Goal: Transaction & Acquisition: Purchase product/service

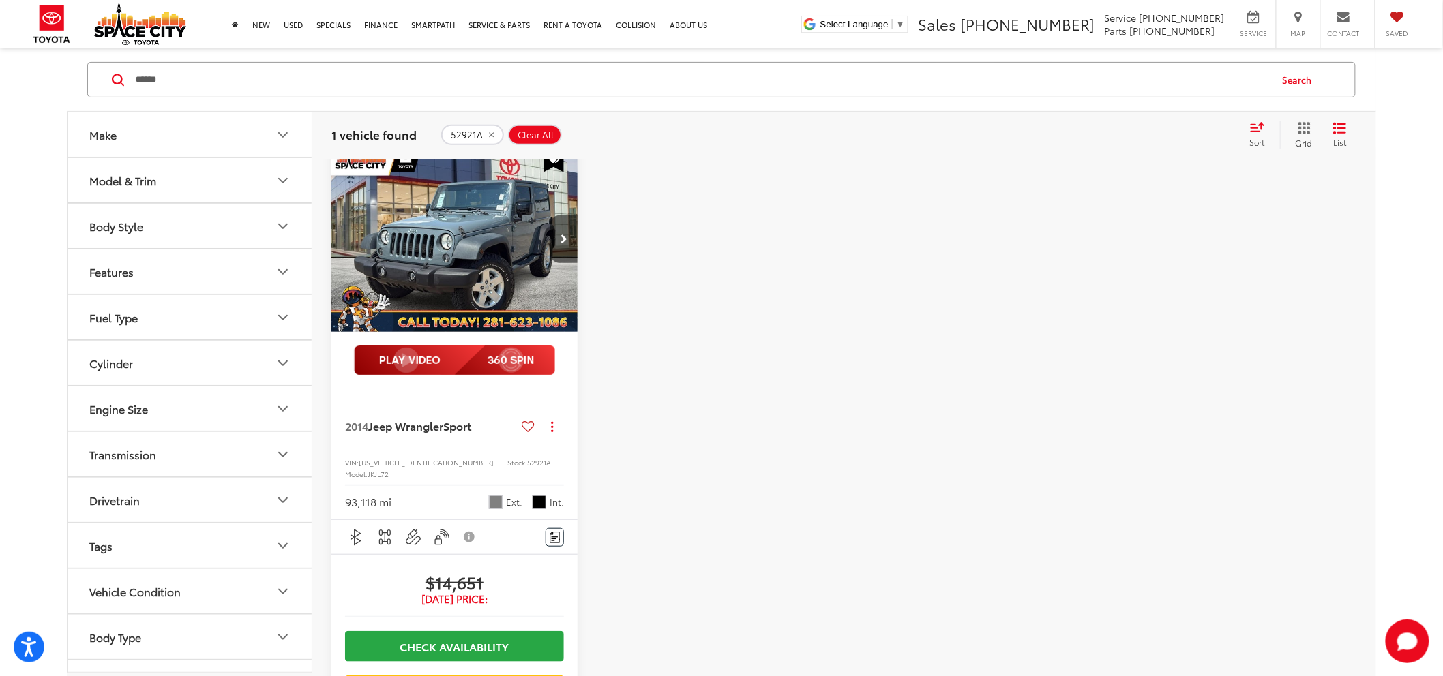
drag, startPoint x: 269, startPoint y: 80, endPoint x: 46, endPoint y: 99, distance: 223.8
click at [46, 99] on div "Make Model & Trim Body Style Features Fuel Type Cylinder Engine Size Transmissi…" at bounding box center [721, 499] width 1443 height 932
paste input "Search by Make, Model, or Keyword"
type input "*****"
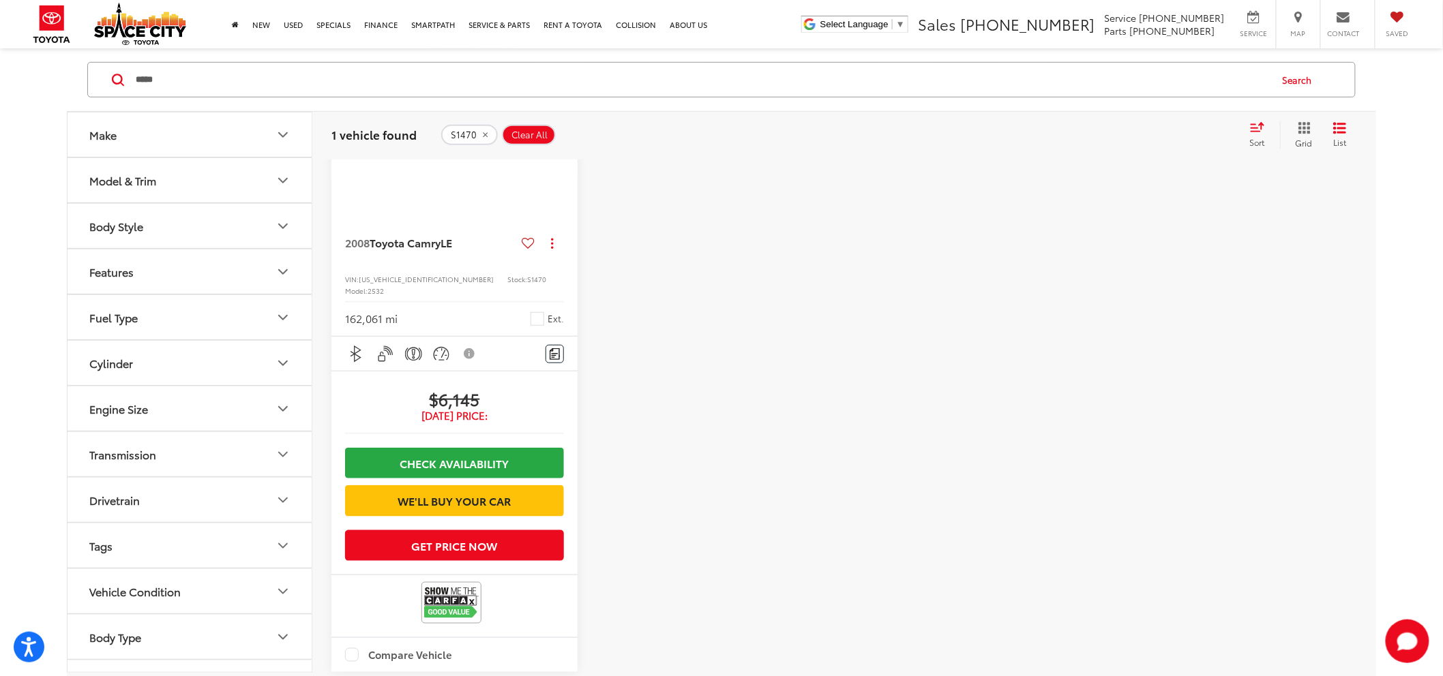
scroll to position [378, 0]
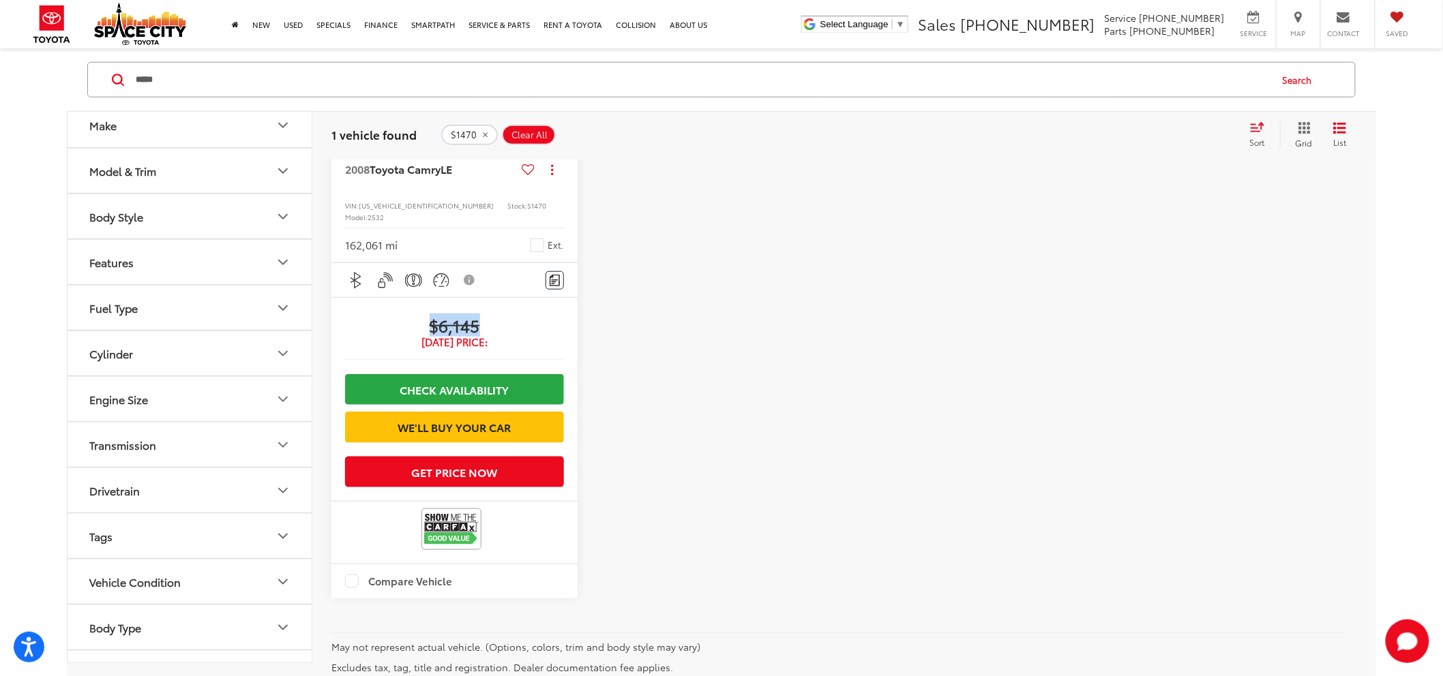
drag, startPoint x: 421, startPoint y: 315, endPoint x: 492, endPoint y: 318, distance: 71.7
click at [490, 316] on span "$6,145" at bounding box center [454, 325] width 219 height 20
copy span "$6,145"
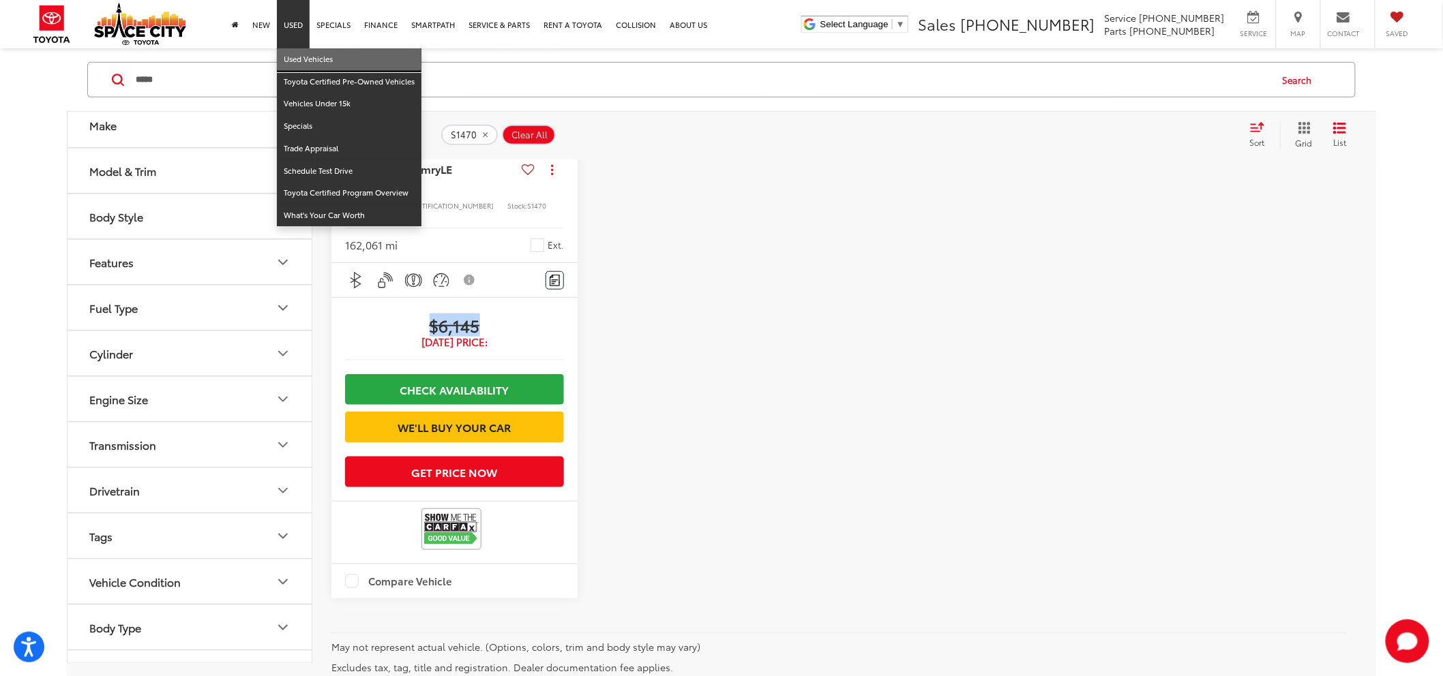
click at [283, 57] on link "Used Vehicles" at bounding box center [349, 59] width 145 height 23
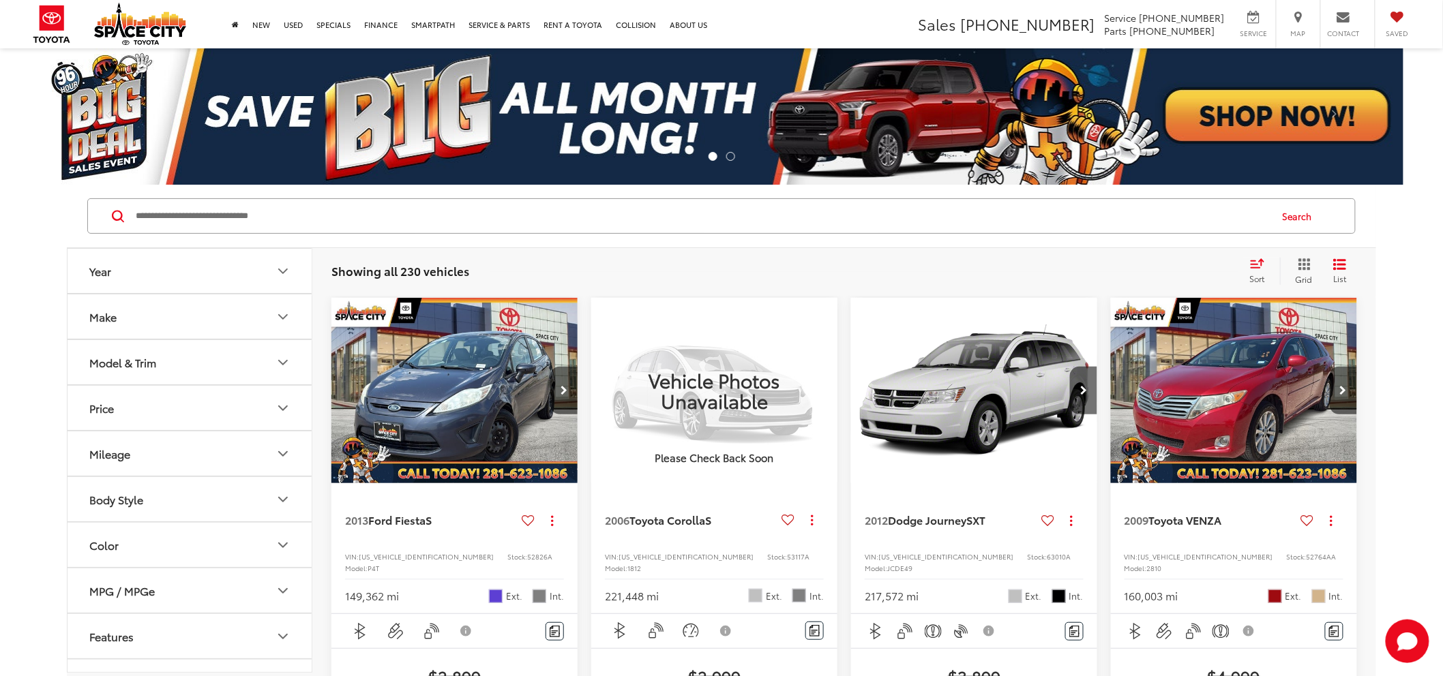
click at [273, 209] on input "Search by Make, Model, or Keyword" at bounding box center [701, 216] width 1135 height 33
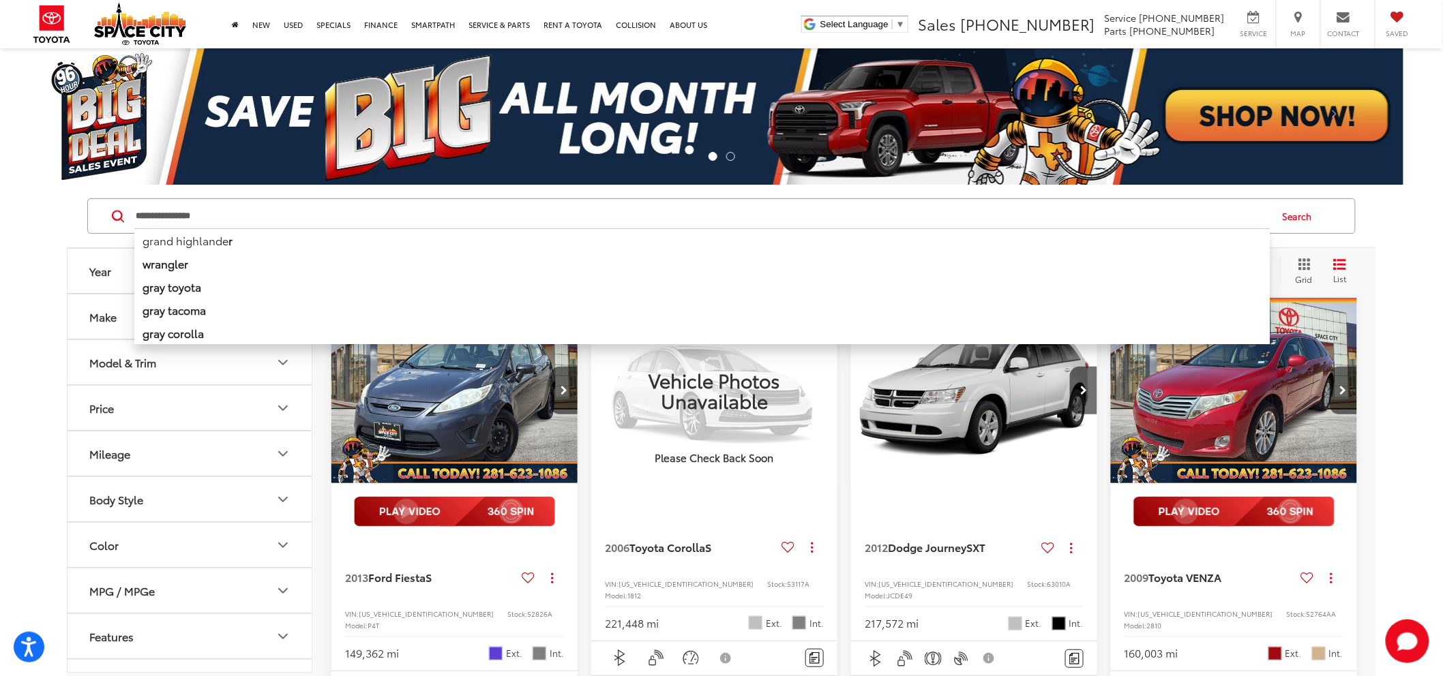
type input "**********"
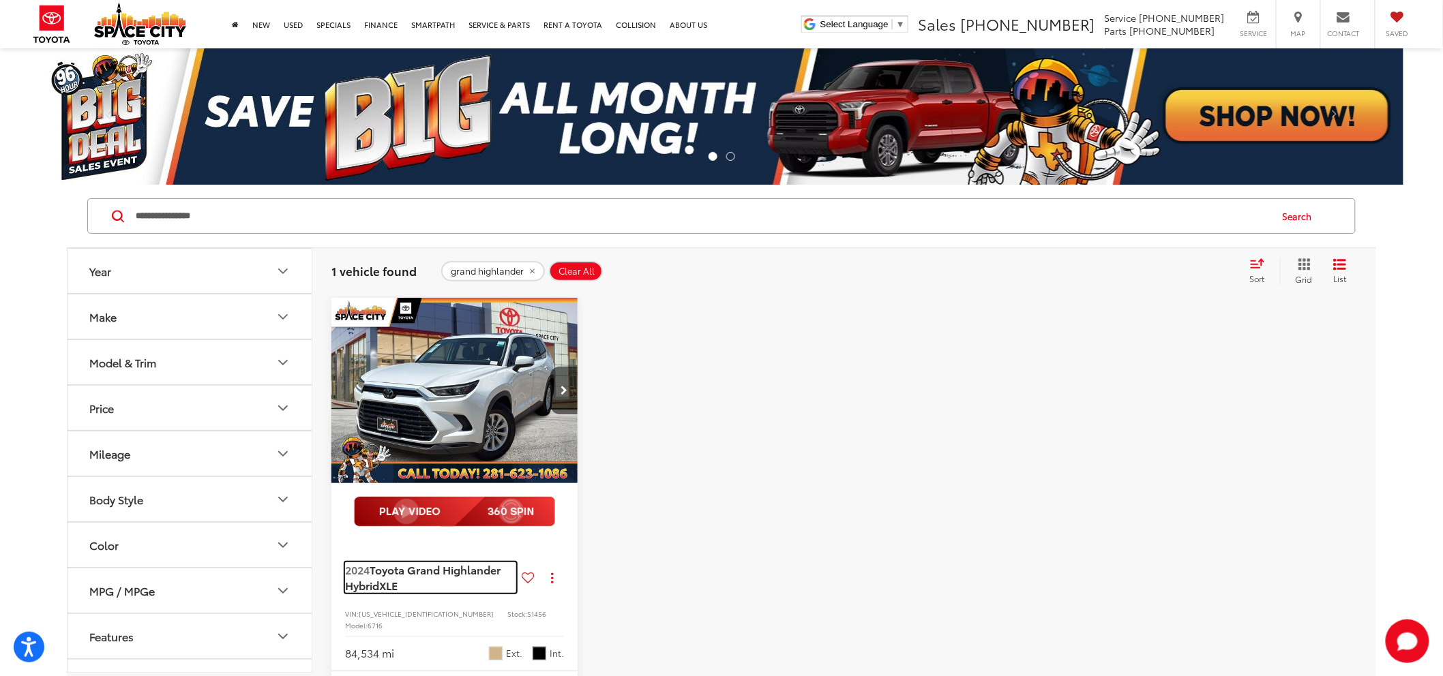
click at [372, 575] on span "Toyota Grand Highlander Hybrid" at bounding box center [422, 577] width 155 height 31
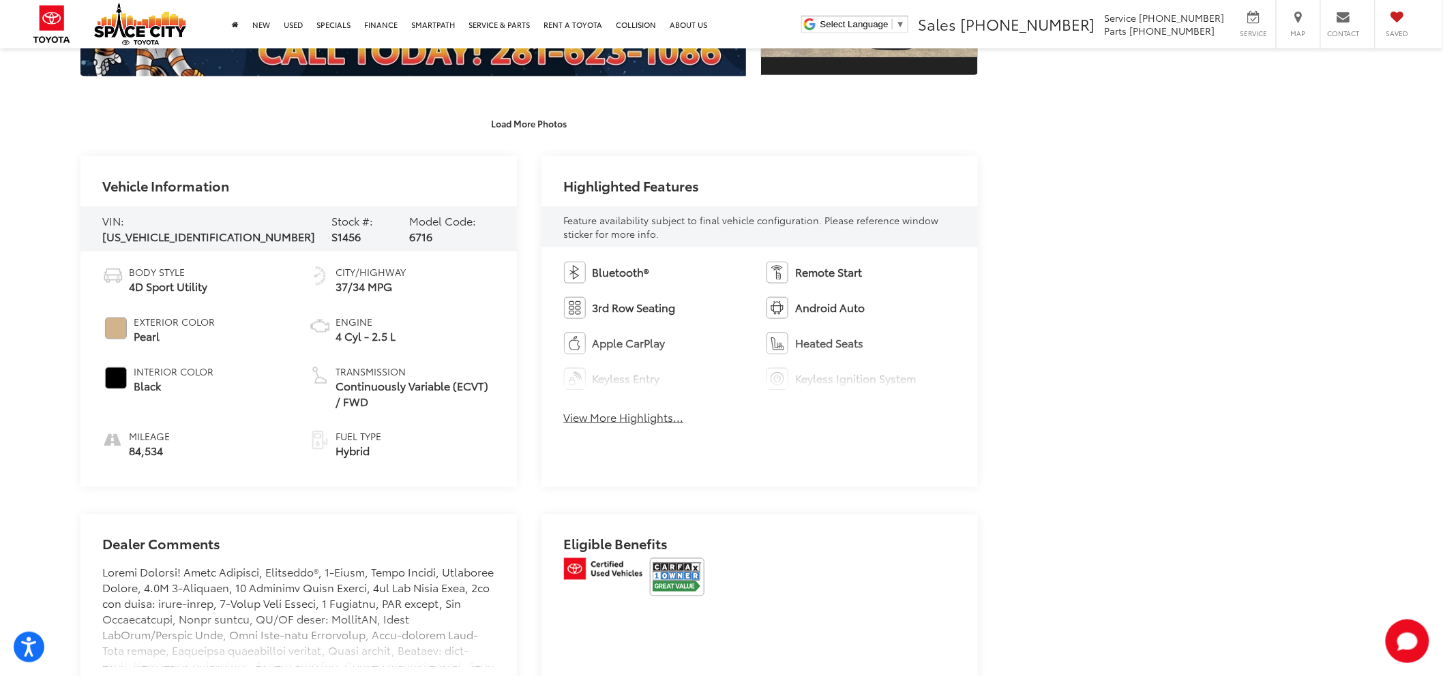
scroll to position [530, 0]
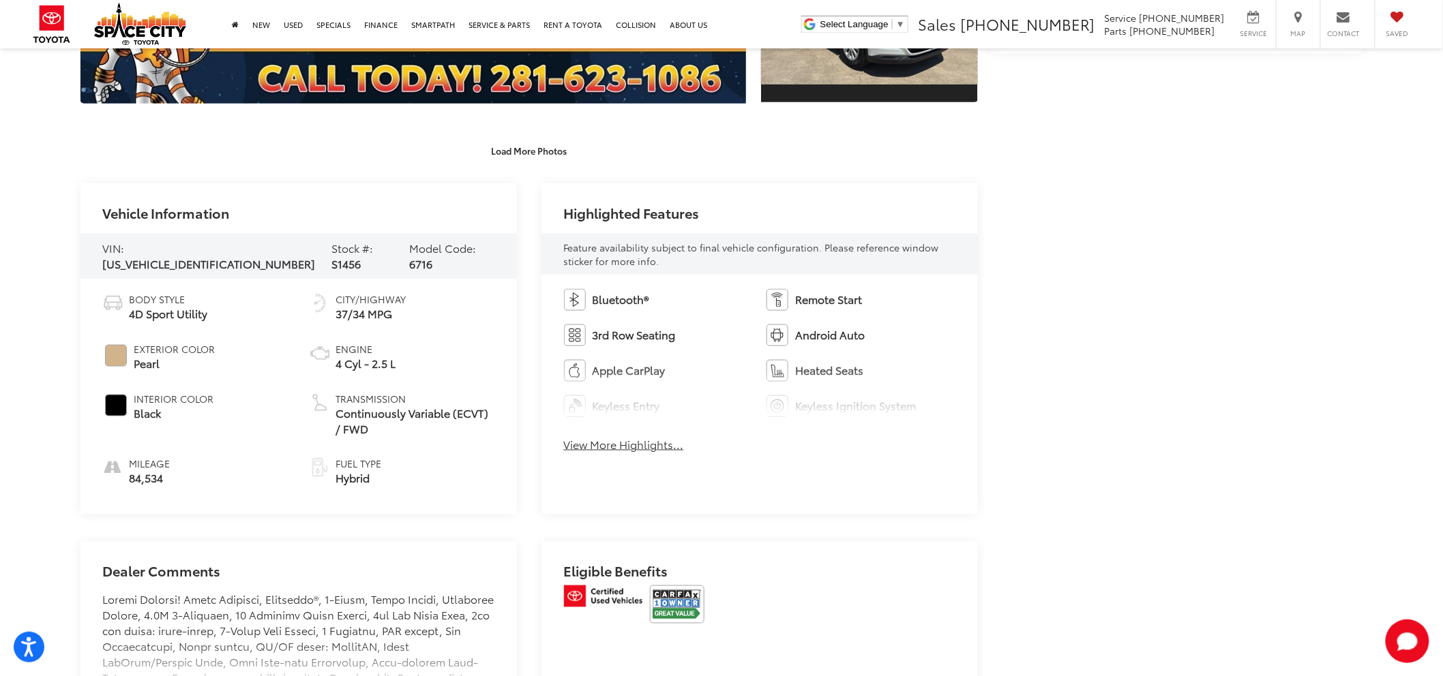
click at [331, 256] on span "S1456" at bounding box center [345, 264] width 29 height 16
copy span "S1456"
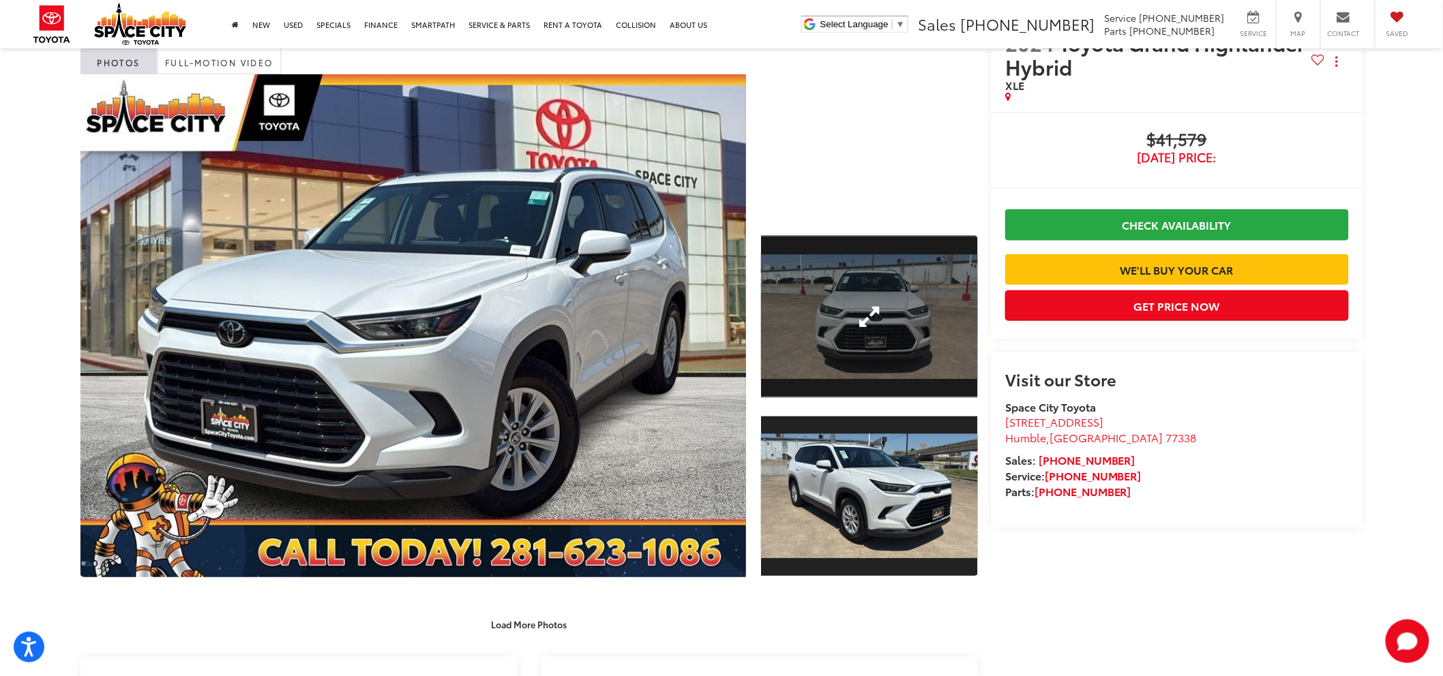
scroll to position [0, 0]
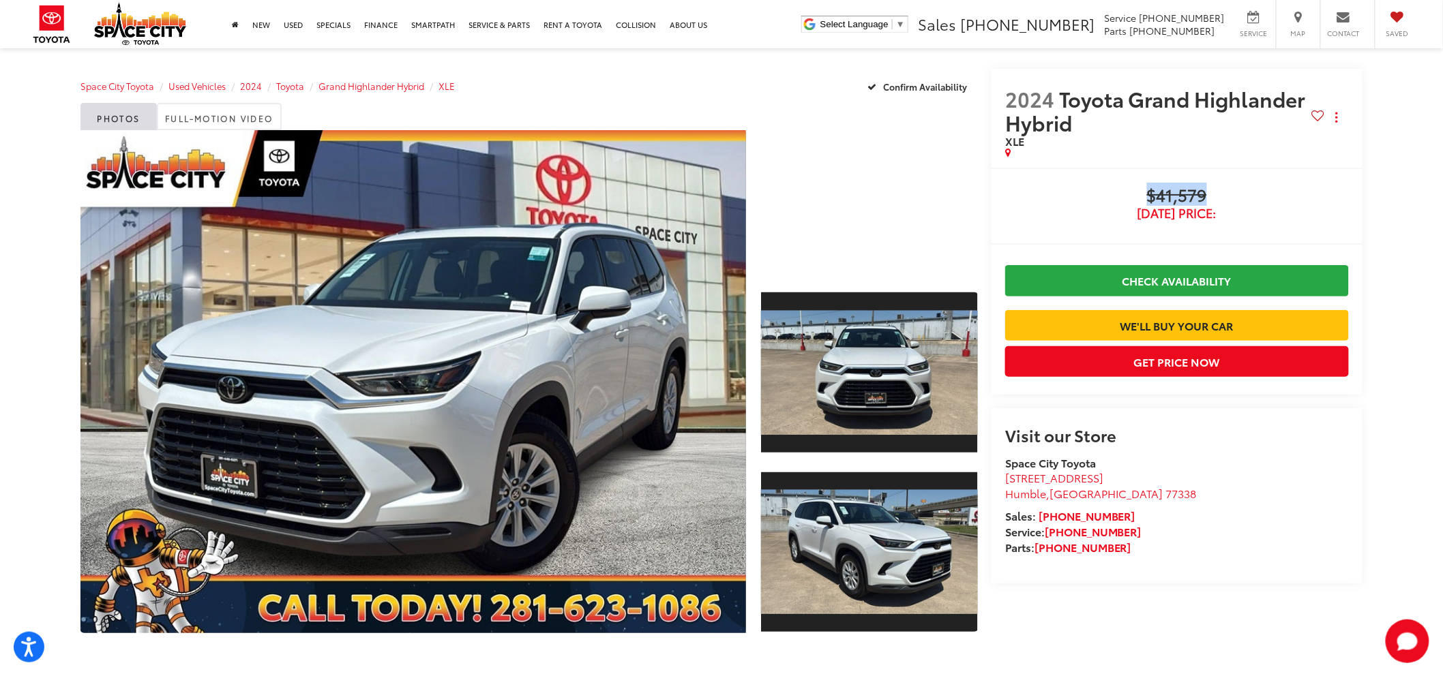
drag, startPoint x: 1182, startPoint y: 194, endPoint x: 1218, endPoint y: 193, distance: 35.5
click at [1223, 192] on span "$41,579" at bounding box center [1177, 196] width 344 height 20
copy span "$41,579"
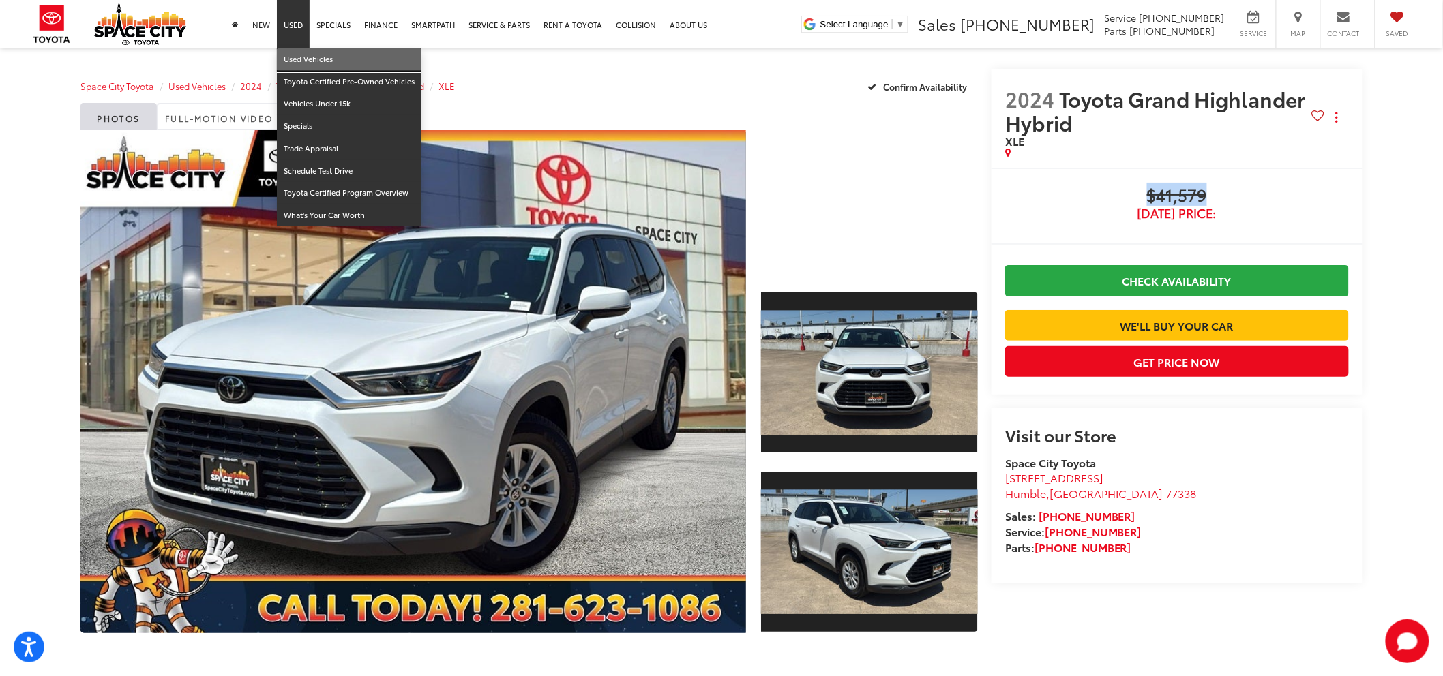
click at [298, 56] on link "Used Vehicles" at bounding box center [349, 59] width 145 height 23
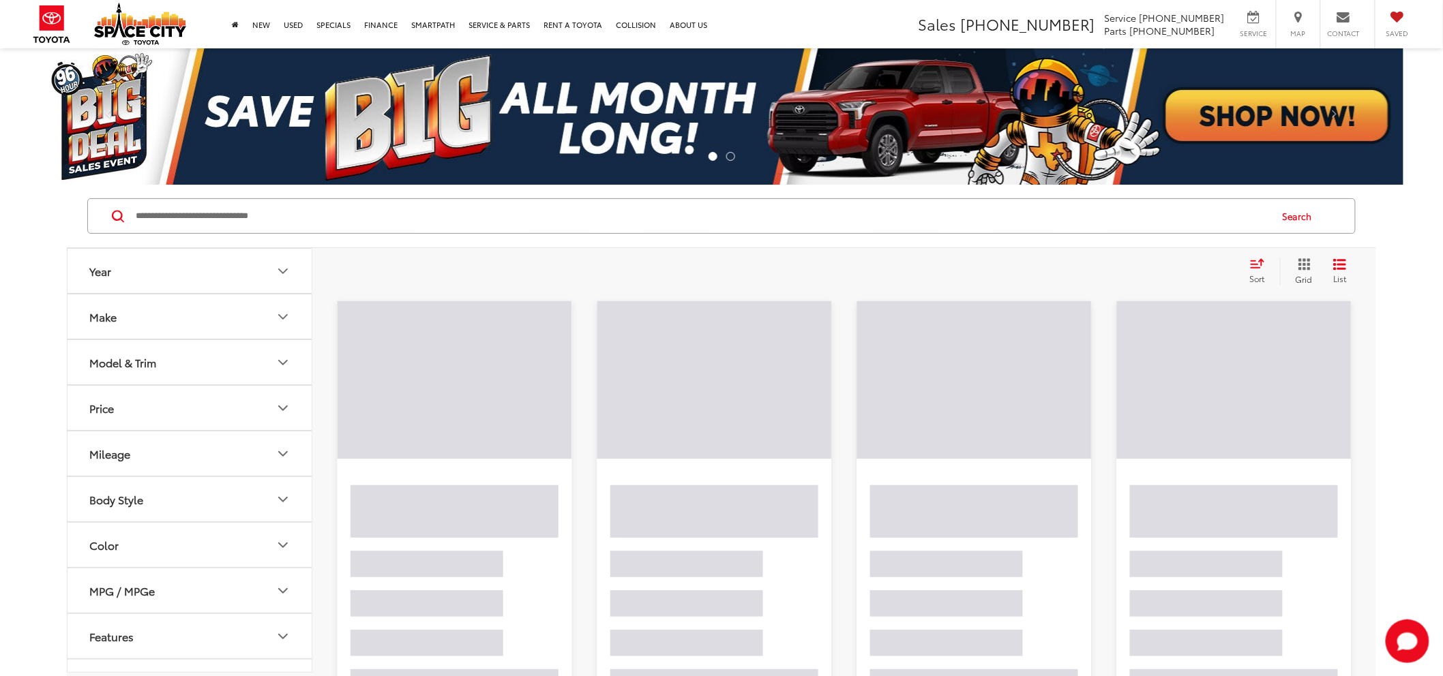
click at [304, 216] on input "Search by Make, Model, or Keyword" at bounding box center [701, 216] width 1135 height 33
type input "*"
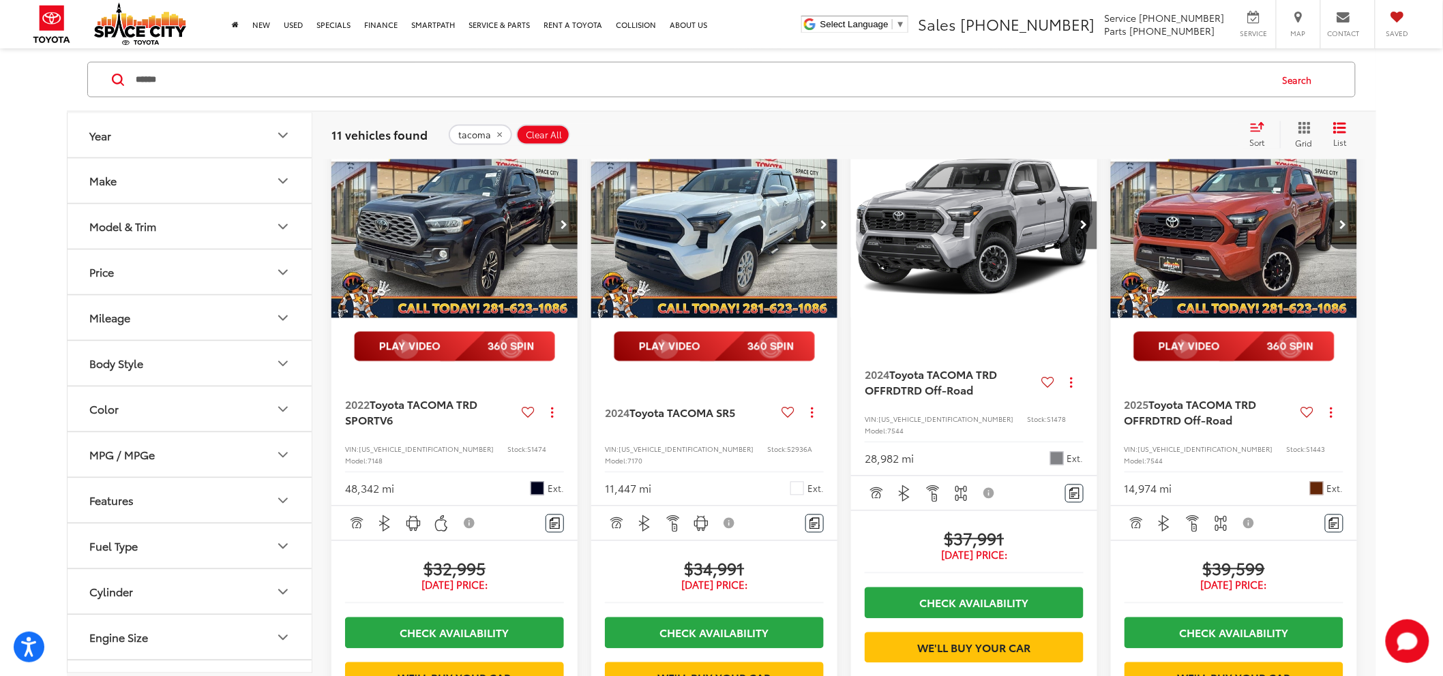
scroll to position [909, 0]
drag, startPoint x: 1454, startPoint y: 462, endPoint x: 1394, endPoint y: 532, distance: 91.9
click at [1397, 532] on div "Year Make Model & Trim Price * — ****** 0 76000 Special Offers Only Only show v…" at bounding box center [721, 127] width 1443 height 1703
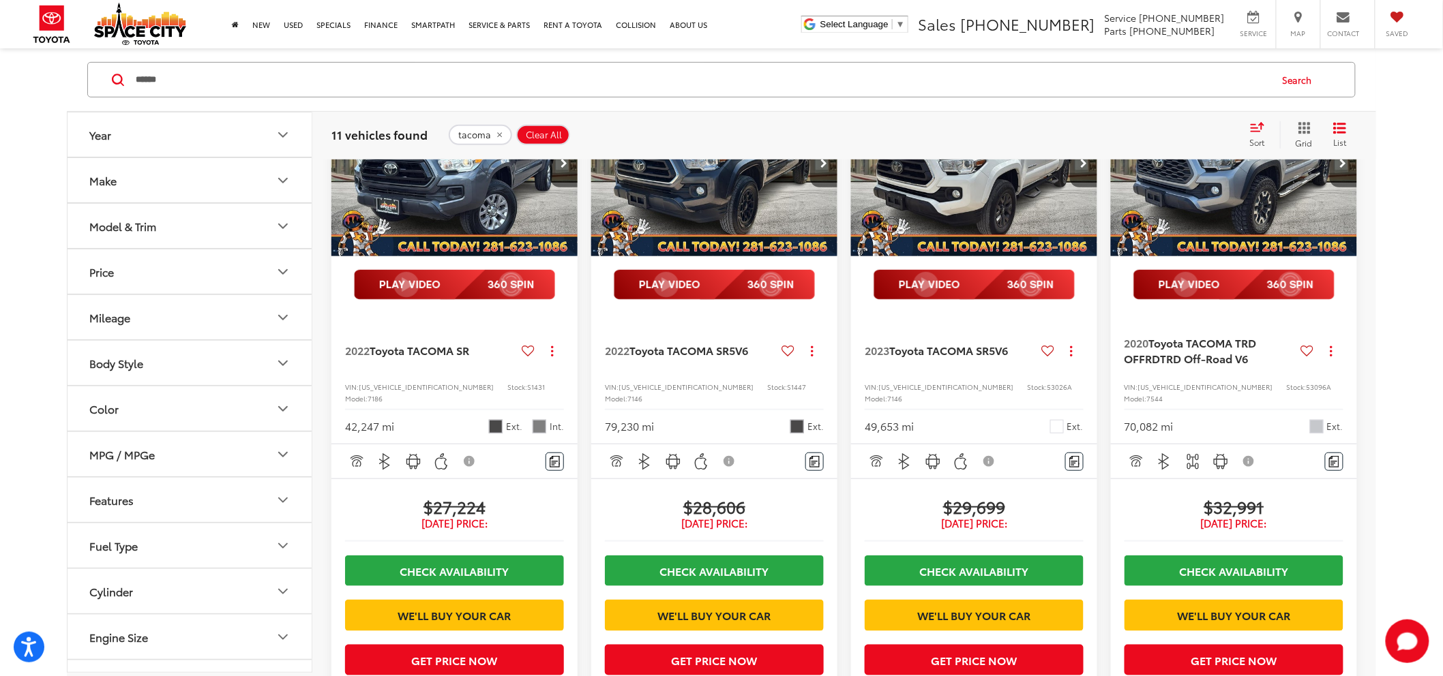
scroll to position [0, 0]
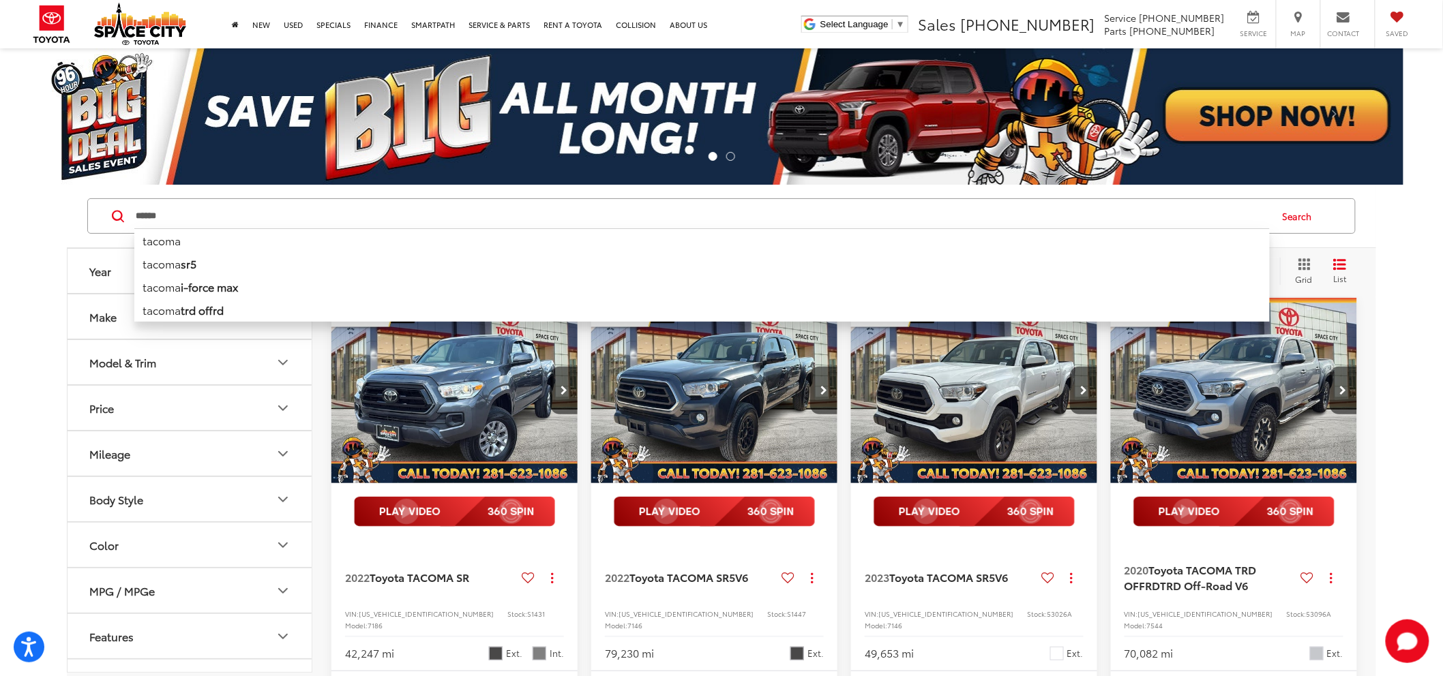
drag, startPoint x: 271, startPoint y: 220, endPoint x: -16, endPoint y: 237, distance: 287.6
click at [0, 237] on html "Accessibility Screen-Reader Guide, Feedback, and Issue Reporting | New window S…" at bounding box center [721, 338] width 1443 height 676
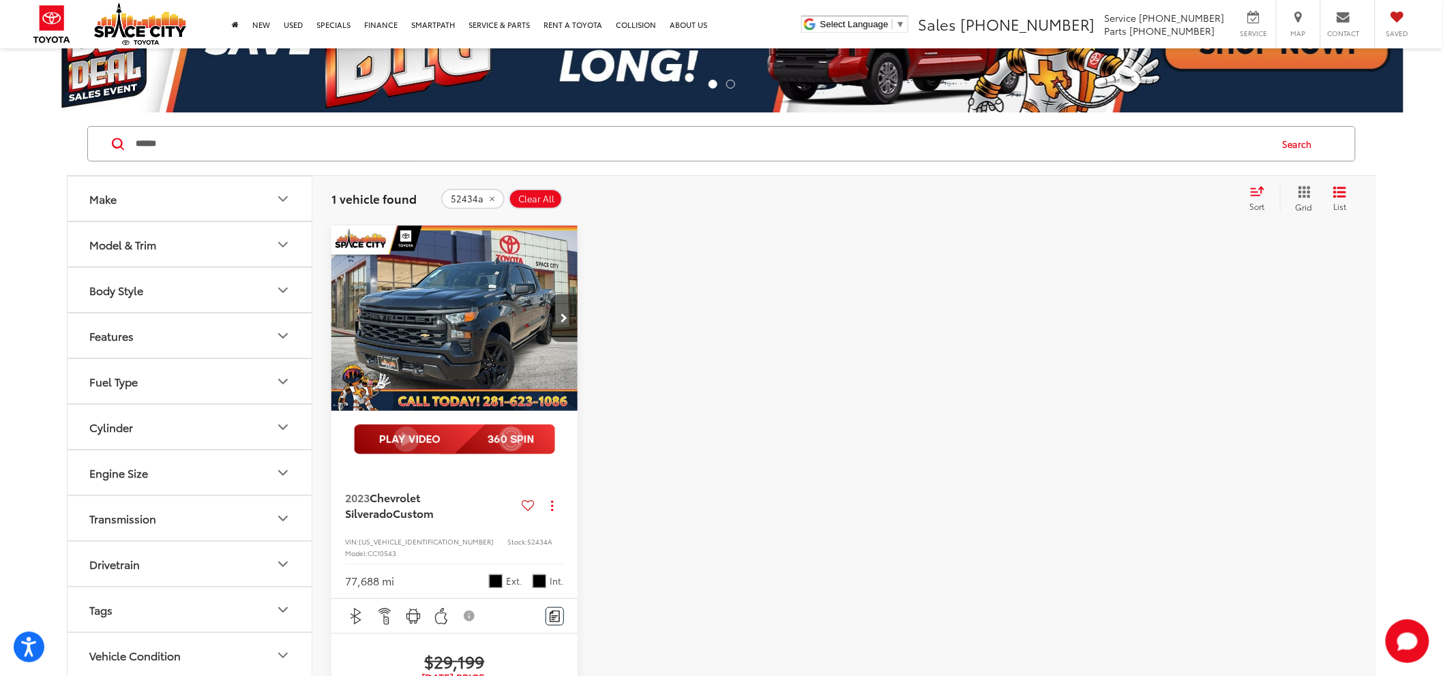
scroll to position [151, 0]
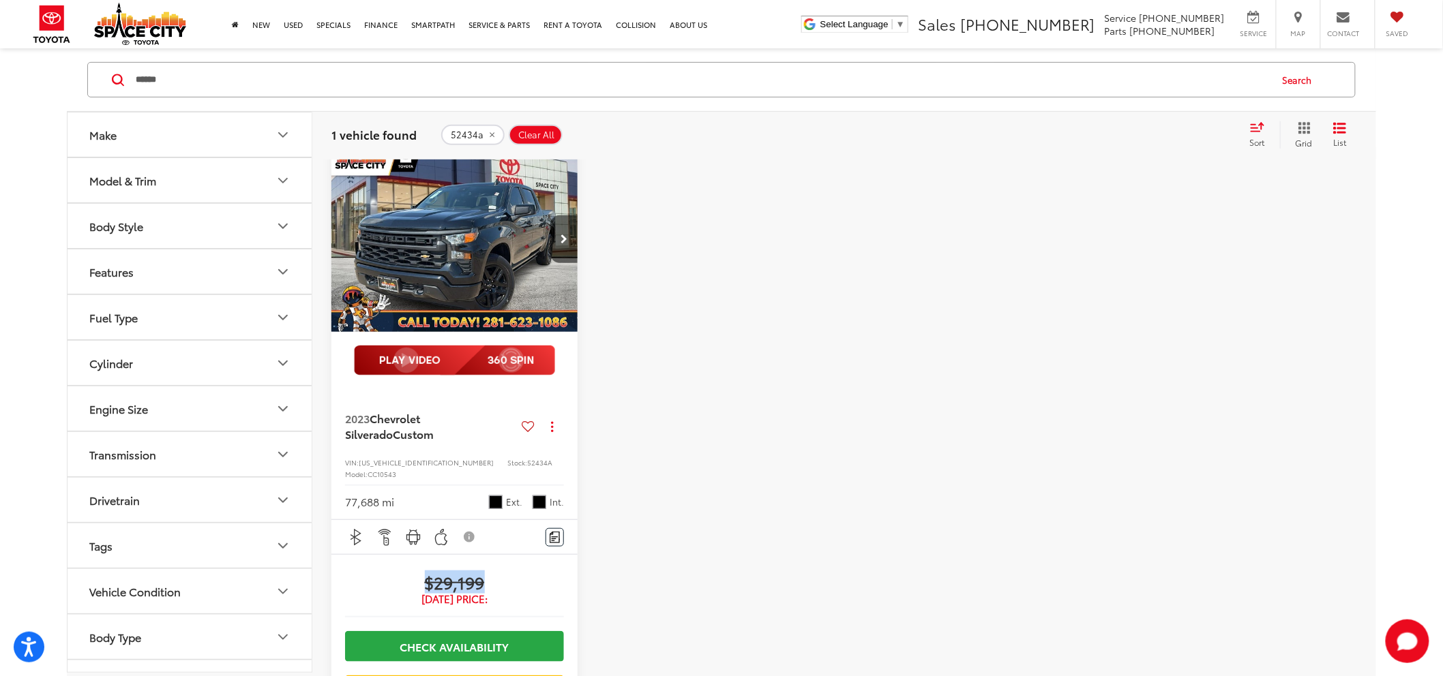
drag, startPoint x: 486, startPoint y: 573, endPoint x: 509, endPoint y: 576, distance: 23.3
click at [509, 576] on span "$29,199" at bounding box center [454, 582] width 219 height 20
copy span "$29,199"
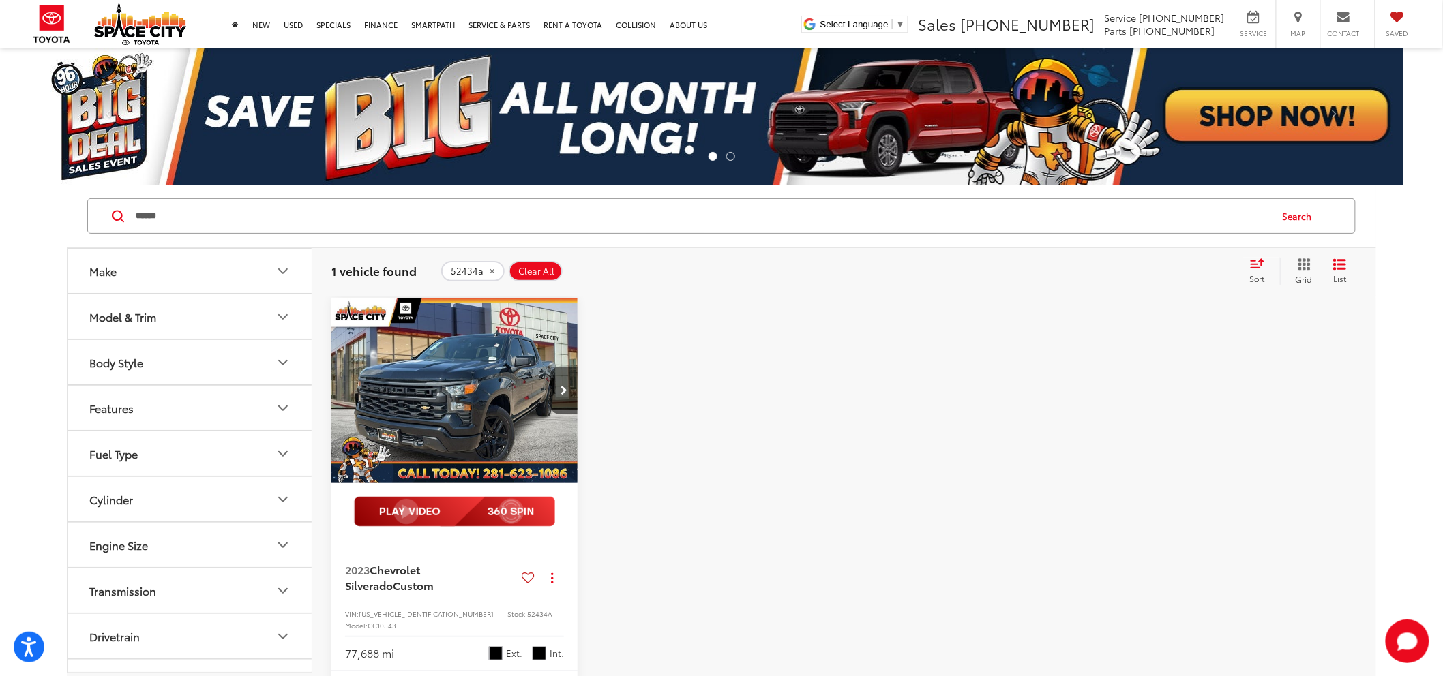
drag, startPoint x: 303, startPoint y: 220, endPoint x: -407, endPoint y: 383, distance: 729.0
click at [0, 383] on html "Accessibility Screen-Reader Guide, Feedback, and Issue Reporting | New window S…" at bounding box center [721, 338] width 1443 height 676
type input "*****"
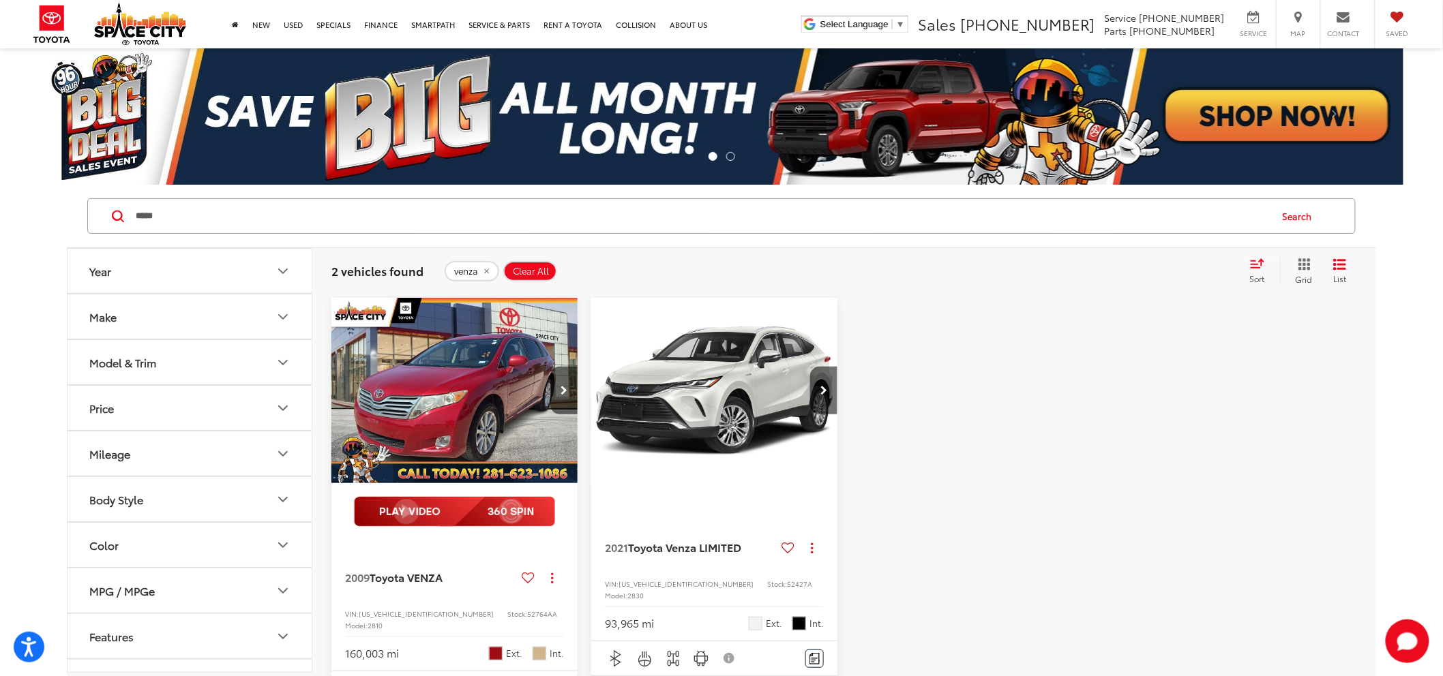
click at [865, 252] on div "2 vehicles found venza Clear All + 0 test Sort Price: High to Low Price: Low to…" at bounding box center [844, 271] width 1064 height 49
drag, startPoint x: 327, startPoint y: 270, endPoint x: 453, endPoint y: 282, distance: 126.1
click at [453, 282] on div "2 vehicles found venza Clear All + 0 test Sort Price: High to Low Price: Low to…" at bounding box center [844, 271] width 1064 height 49
click at [418, 275] on span "2 vehicles found" at bounding box center [377, 271] width 92 height 16
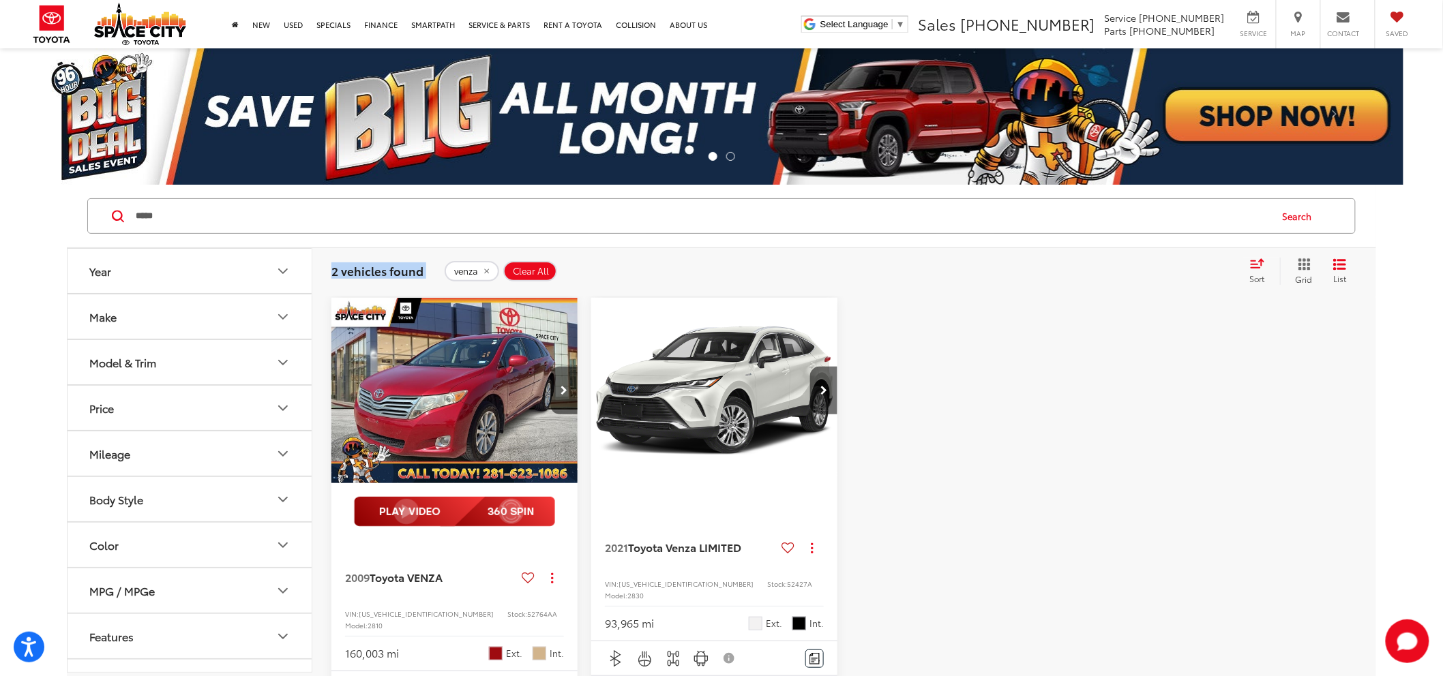
click at [418, 275] on span "2 vehicles found" at bounding box center [377, 271] width 92 height 16
click at [417, 270] on span "2 vehicles found" at bounding box center [377, 271] width 92 height 16
click at [414, 269] on span "2 vehicles found" at bounding box center [377, 271] width 92 height 16
click at [413, 269] on span "2 vehicles found" at bounding box center [377, 271] width 92 height 16
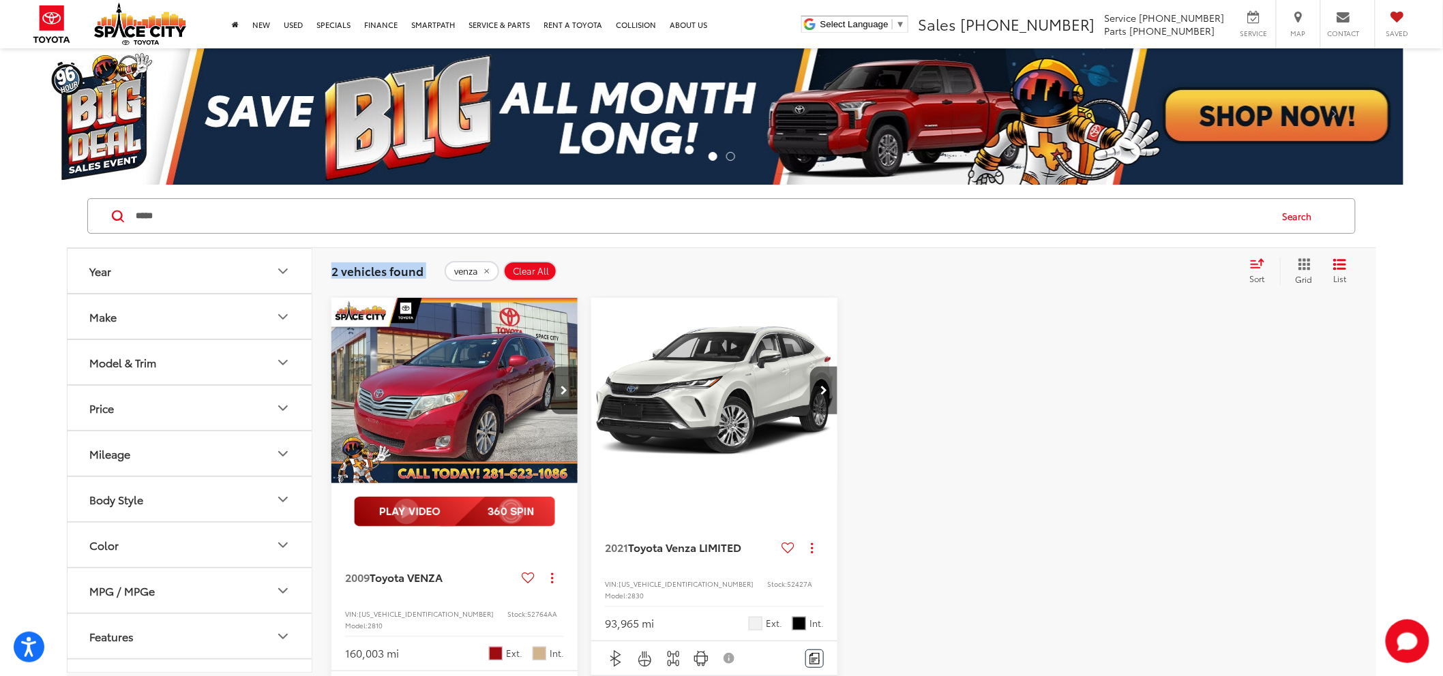
click at [413, 269] on span "2 vehicles found" at bounding box center [377, 271] width 92 height 16
drag, startPoint x: 413, startPoint y: 269, endPoint x: 392, endPoint y: 273, distance: 20.7
click at [406, 270] on span "2 vehicles found" at bounding box center [377, 271] width 92 height 16
click at [391, 273] on span "2 vehicles found" at bounding box center [377, 271] width 92 height 16
click at [390, 273] on span "2 vehicles found" at bounding box center [377, 271] width 92 height 16
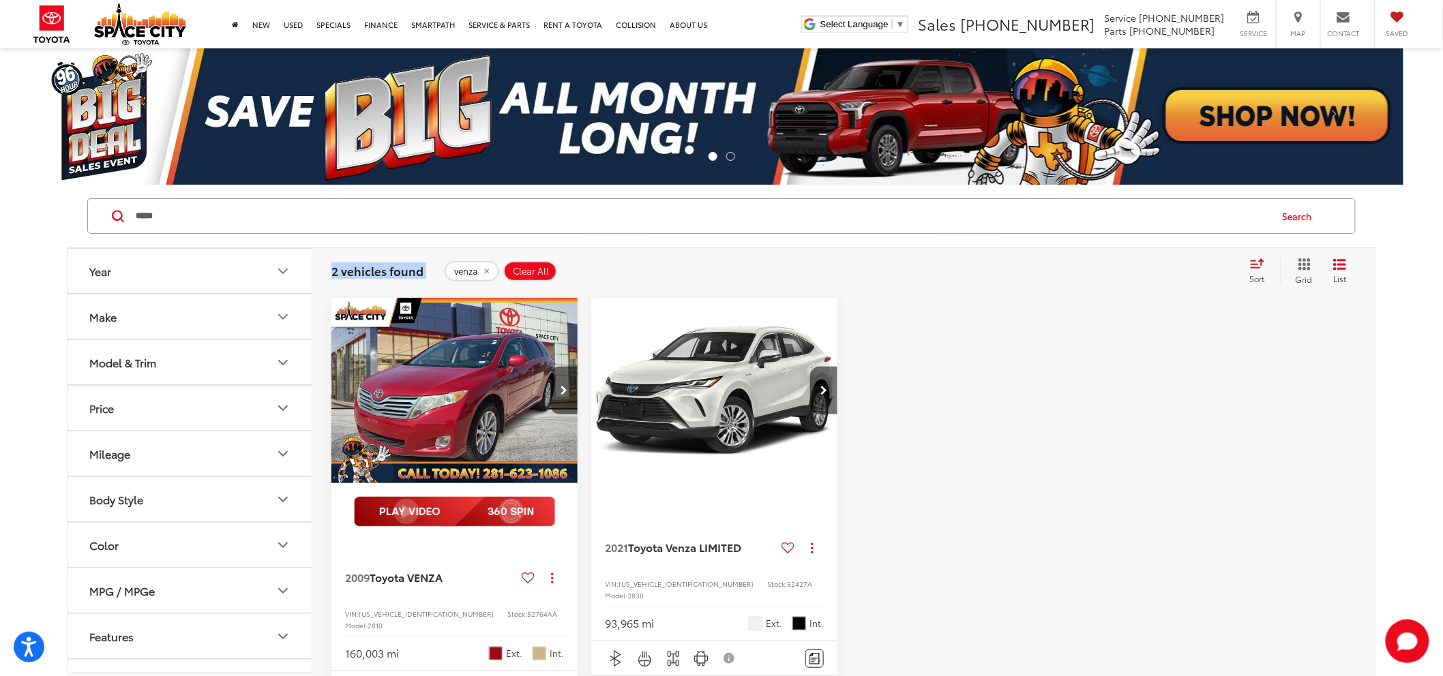
click at [390, 273] on span "2 vehicles found" at bounding box center [377, 271] width 92 height 16
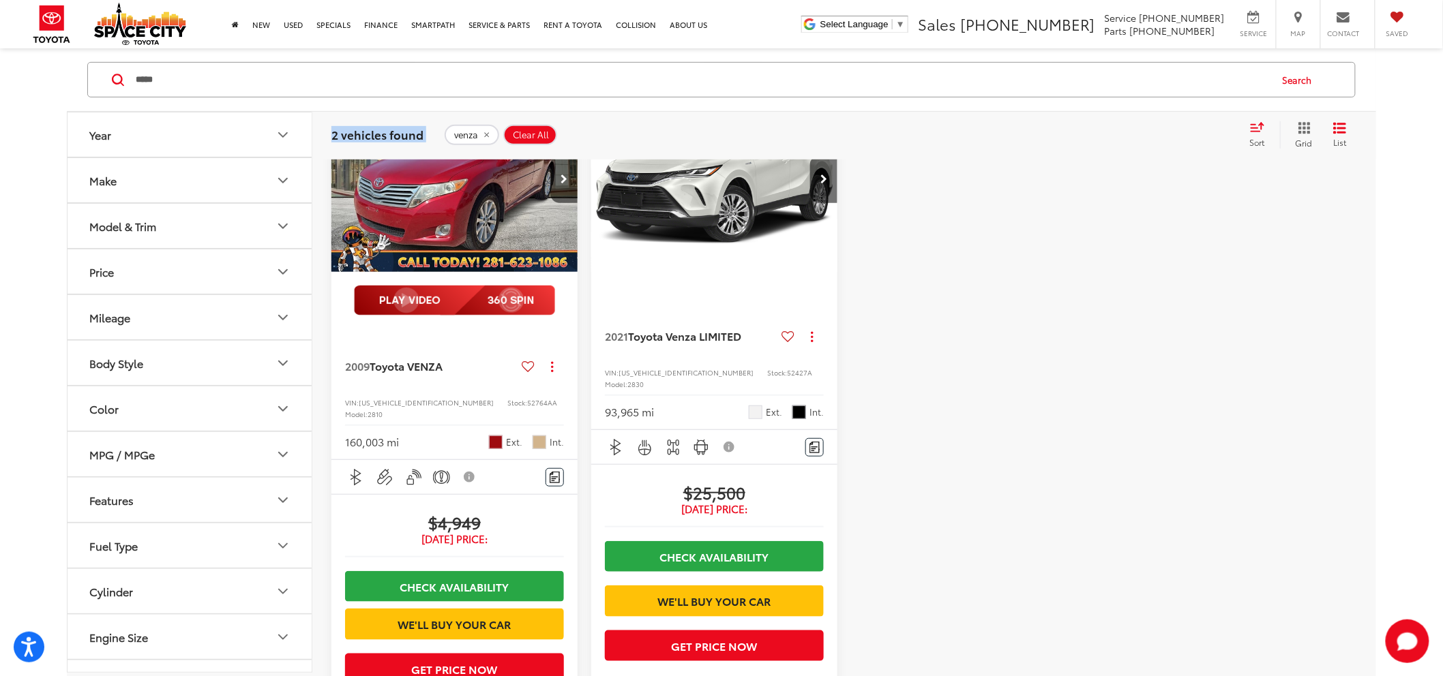
scroll to position [303, 0]
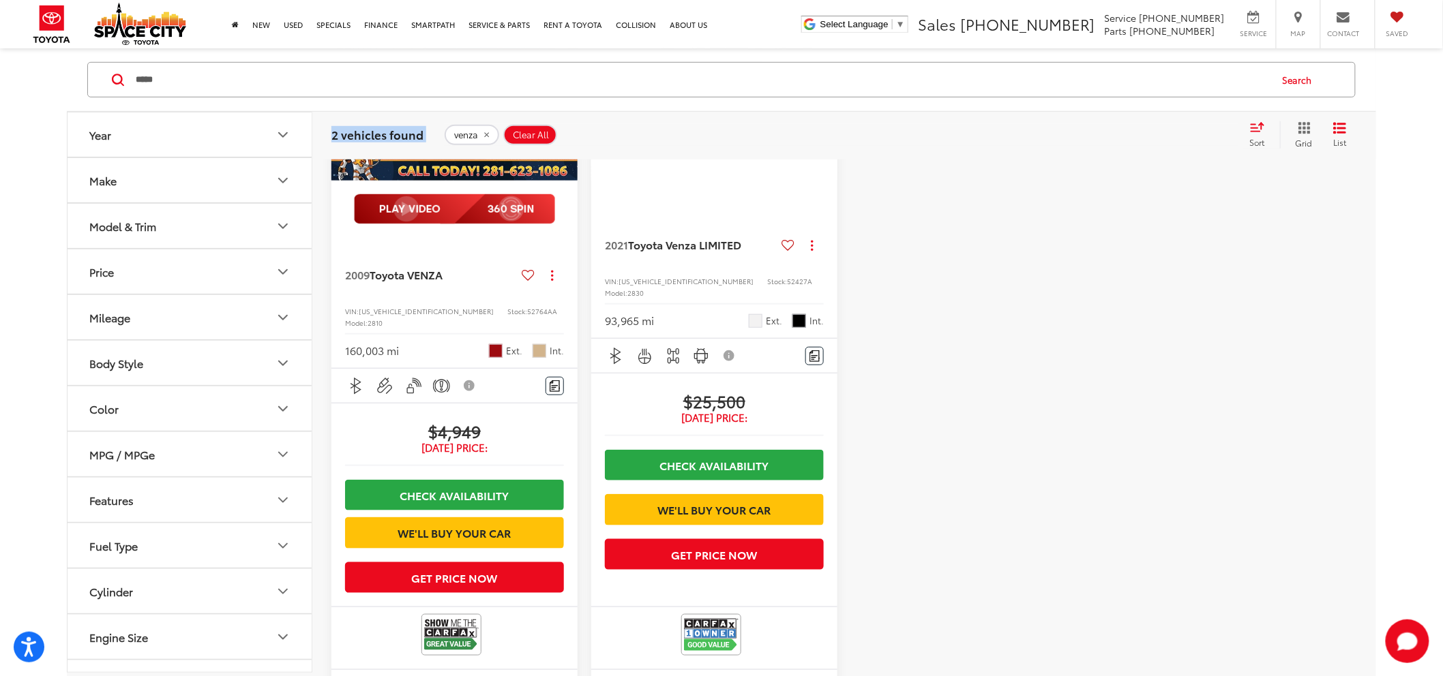
click at [1065, 364] on div at bounding box center [974, 349] width 246 height 709
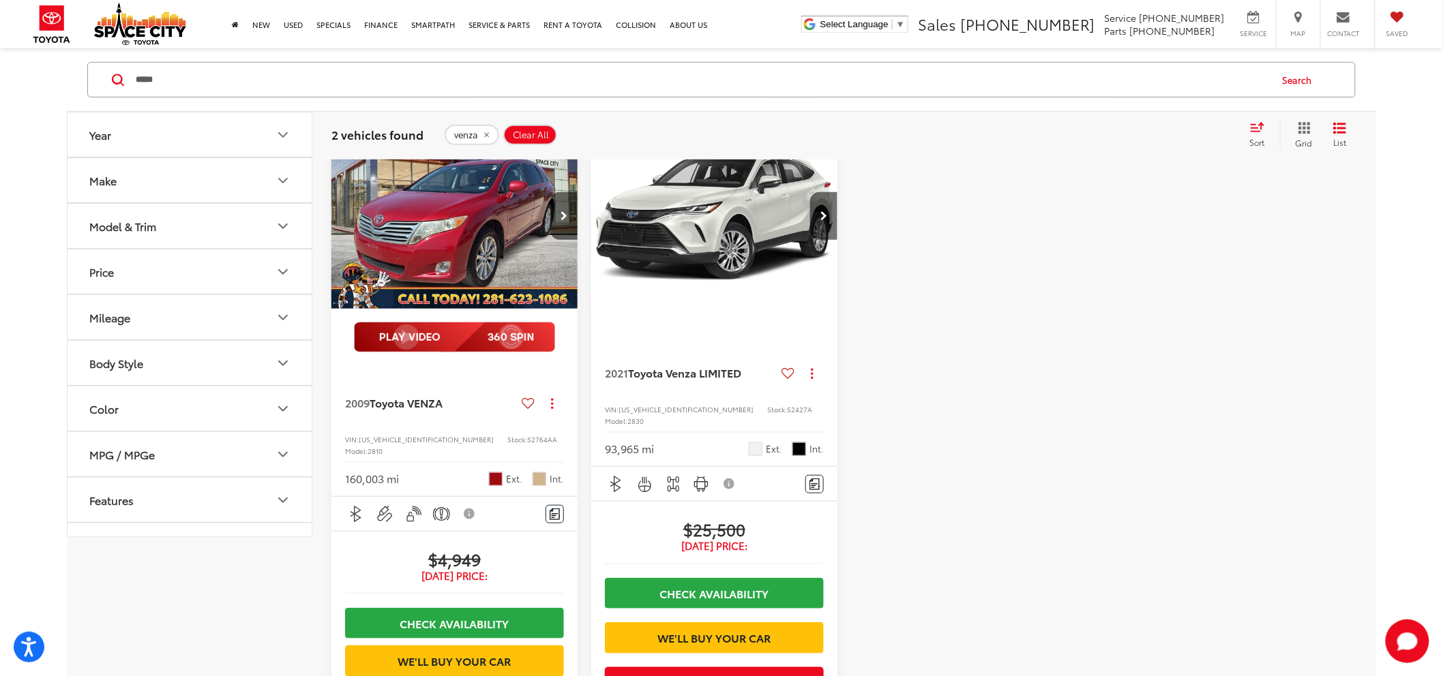
scroll to position [0, 0]
